Goal: Task Accomplishment & Management: Use online tool/utility

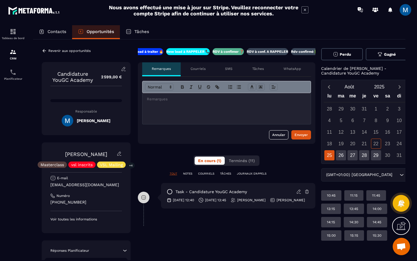
click at [250, 107] on div at bounding box center [227, 108] width 168 height 31
click at [307, 135] on div "Envoyer" at bounding box center [301, 135] width 13 height 6
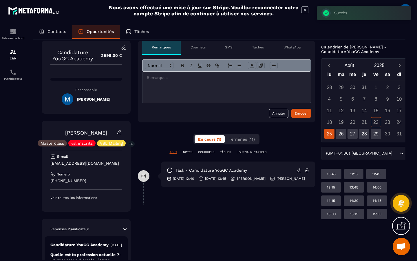
scroll to position [27, 0]
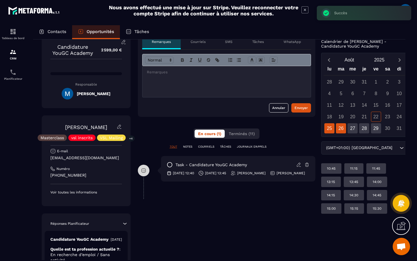
click at [339, 130] on div "26" at bounding box center [341, 128] width 10 height 10
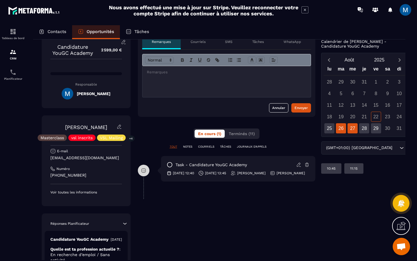
click at [349, 128] on div "27" at bounding box center [353, 128] width 10 height 10
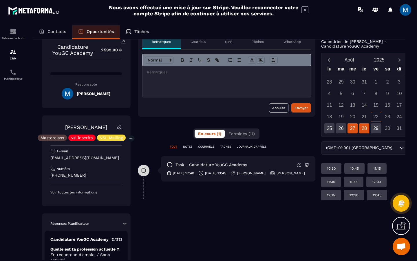
click at [360, 127] on div "28" at bounding box center [364, 128] width 10 height 10
click at [371, 128] on div "29" at bounding box center [376, 128] width 10 height 10
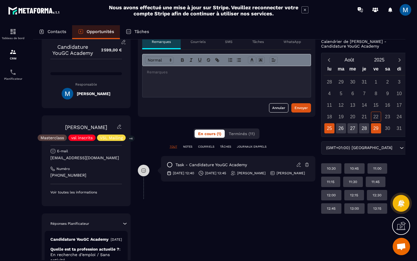
click at [328, 127] on div "25" at bounding box center [330, 128] width 10 height 10
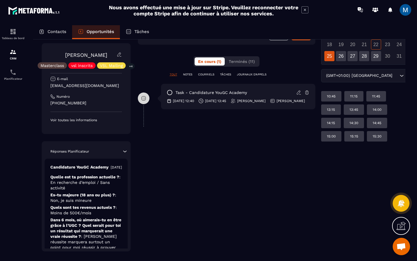
scroll to position [0, 0]
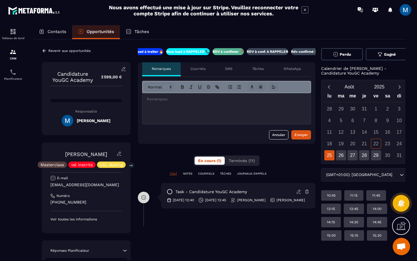
click at [46, 51] on icon at bounding box center [44, 50] width 5 height 5
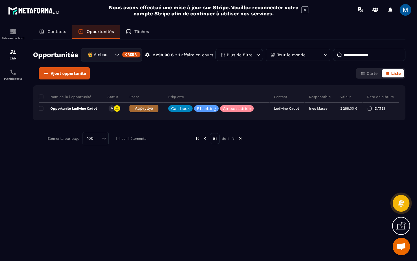
click at [118, 56] on icon "Search for option" at bounding box center [117, 55] width 6 height 6
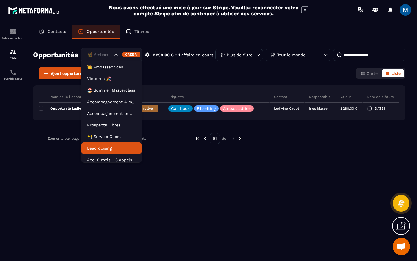
click at [112, 146] on p "Lead closing" at bounding box center [111, 148] width 49 height 6
